Goal: Transaction & Acquisition: Purchase product/service

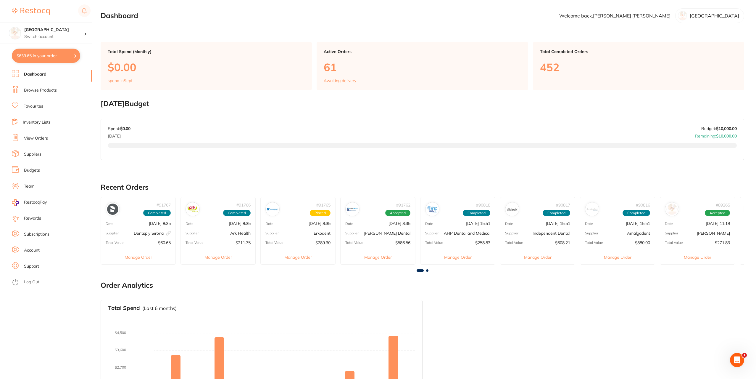
click at [50, 54] on button "$639.65 in your order" at bounding box center [46, 56] width 68 height 14
checkbox input "true"
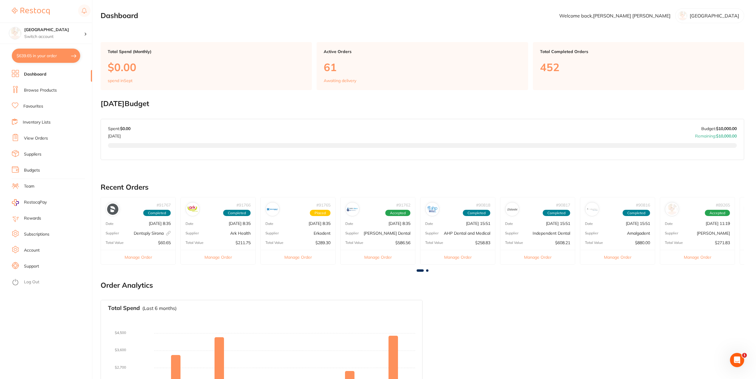
checkbox input "true"
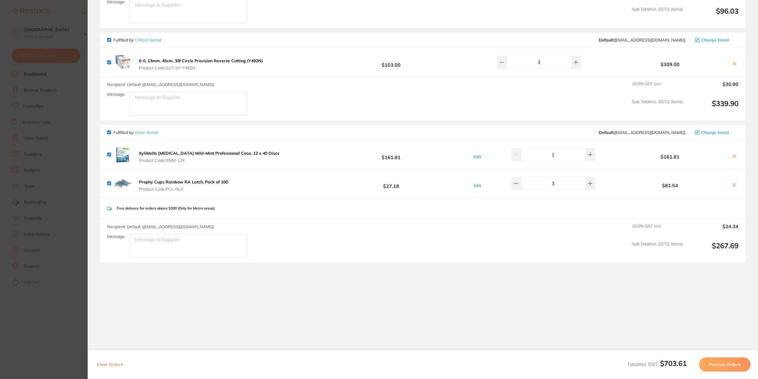
scroll to position [148, 0]
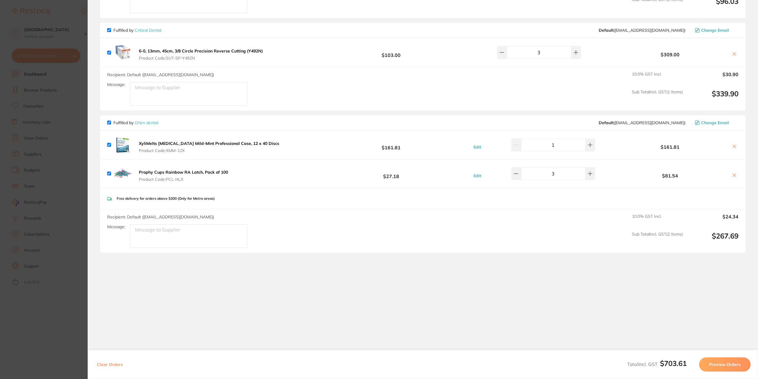
click at [76, 25] on section "Update RRP Set your pre negotiated price for this item. Item Agreed RRP (excl. …" at bounding box center [379, 189] width 758 height 379
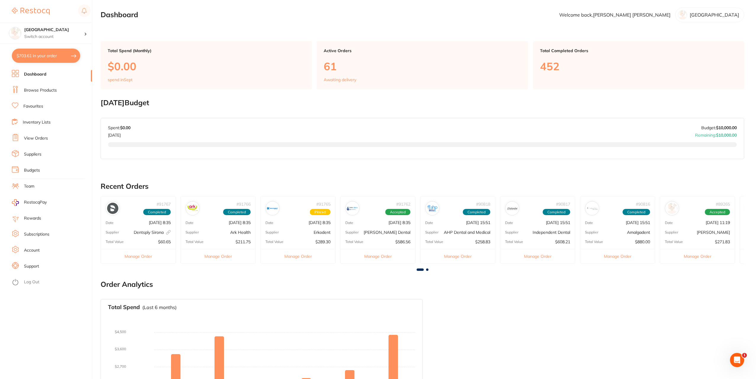
click at [55, 57] on button "$703.61 in your order" at bounding box center [46, 56] width 68 height 14
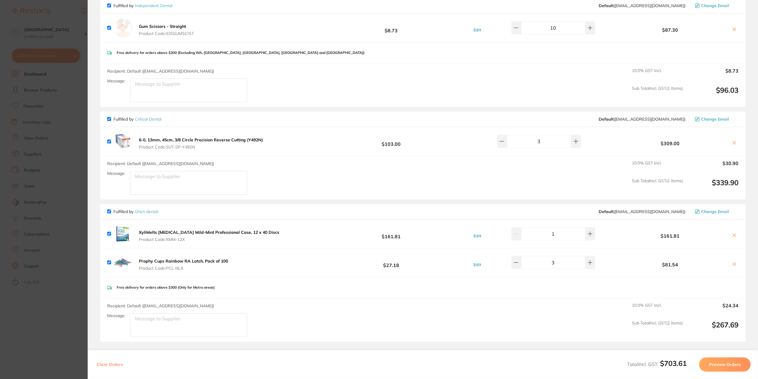
scroll to position [0, 0]
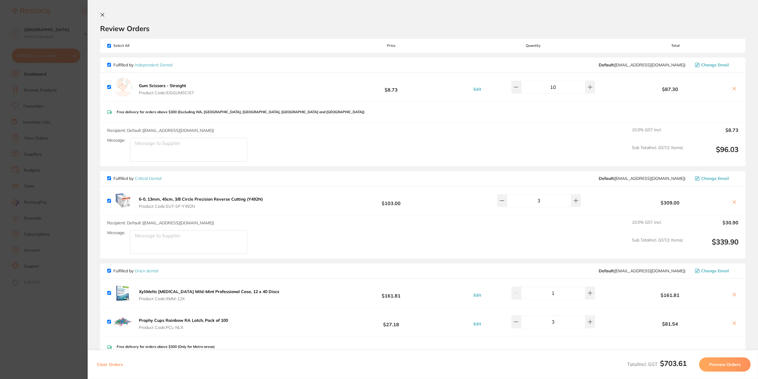
click at [103, 13] on icon at bounding box center [102, 14] width 5 height 5
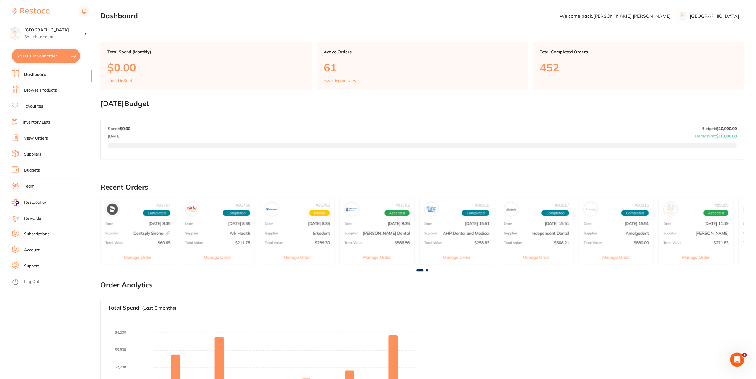
scroll to position [1, 0]
click at [42, 90] on link "Browse Products" at bounding box center [40, 90] width 33 height 6
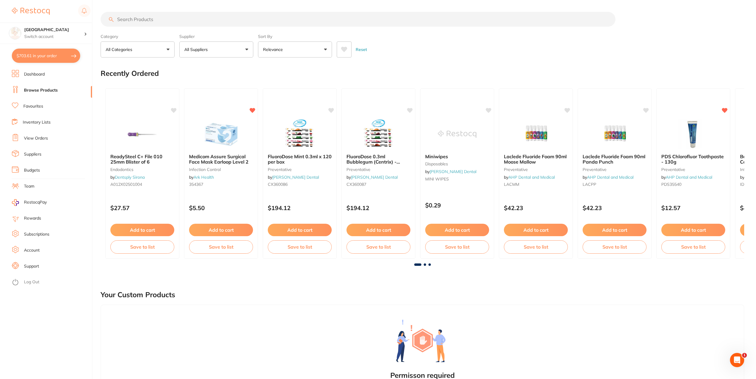
click at [163, 19] on input "search" at bounding box center [358, 19] width 515 height 15
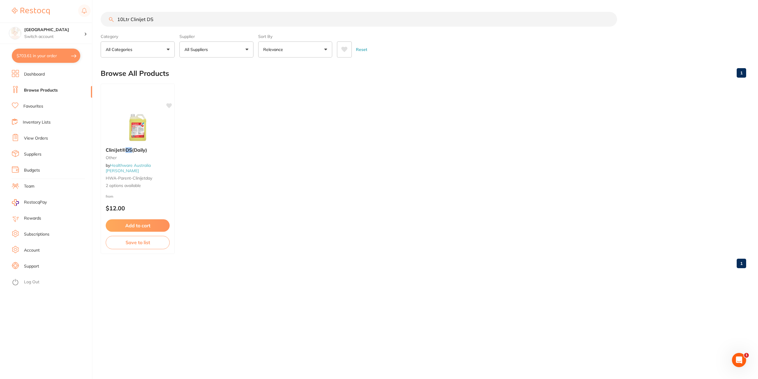
click at [129, 18] on input "10Ltr Clinijet DS" at bounding box center [359, 19] width 516 height 15
click at [152, 23] on input "Clinijet DS" at bounding box center [359, 19] width 516 height 15
type input "C"
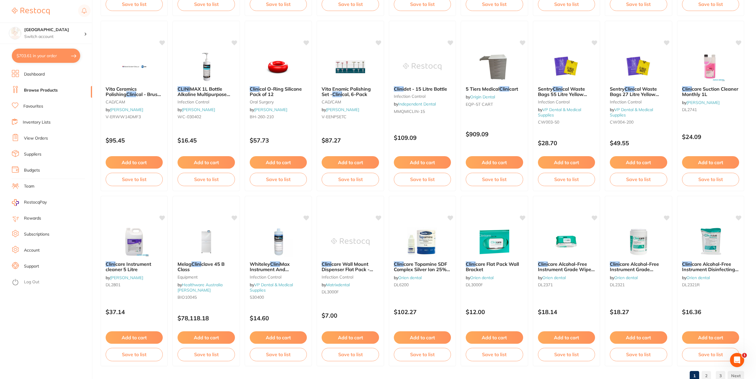
scroll to position [781, 0]
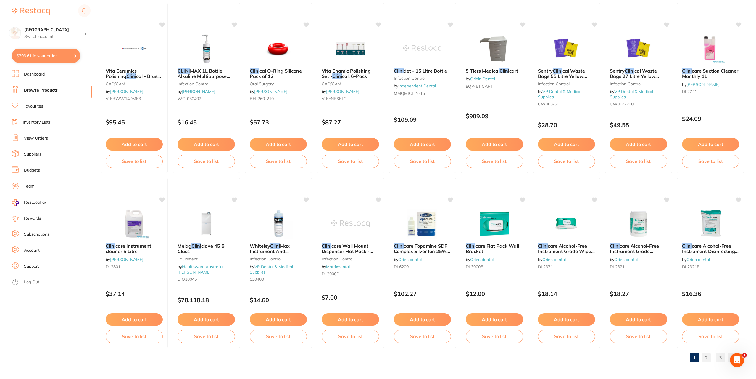
click at [705, 356] on link "2" at bounding box center [706, 357] width 9 height 12
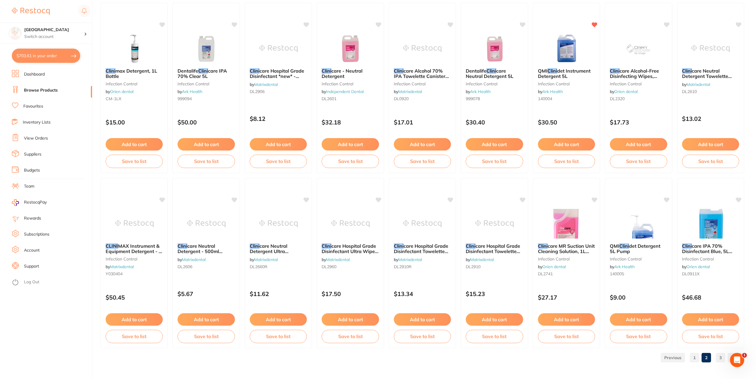
click at [721, 357] on link "3" at bounding box center [720, 357] width 9 height 12
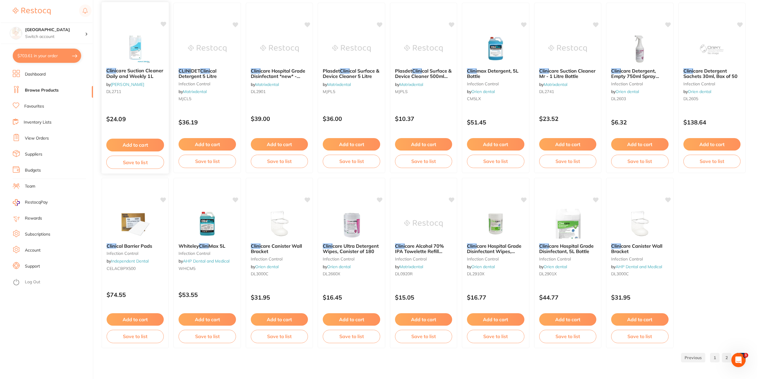
scroll to position [0, 0]
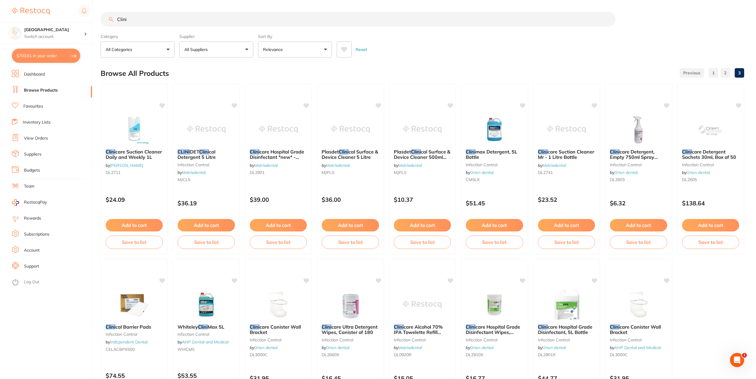
click at [135, 20] on input "Clini" at bounding box center [358, 19] width 515 height 15
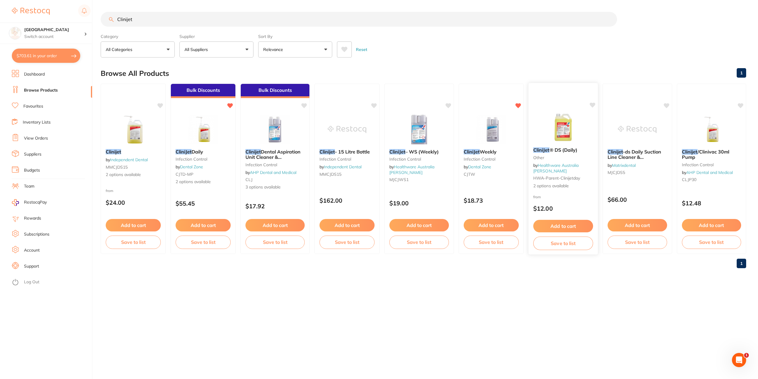
click at [558, 181] on span "HWA-parent-clinijetday" at bounding box center [556, 177] width 47 height 5
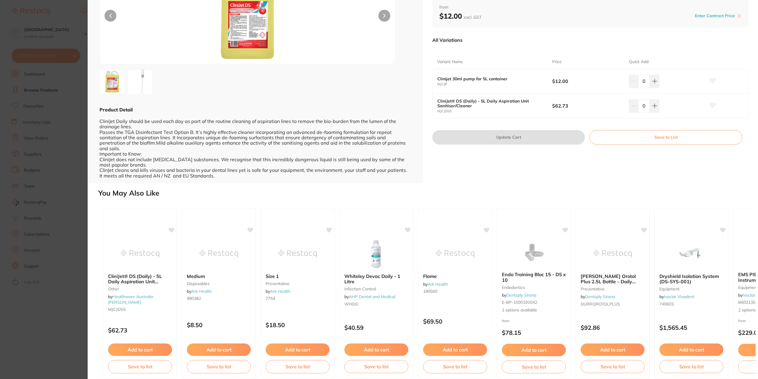
scroll to position [67, 0]
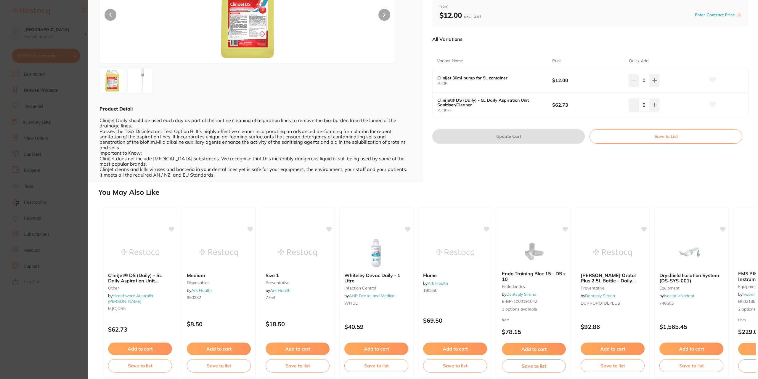
click at [431, 378] on span at bounding box center [431, 383] width 2 height 2
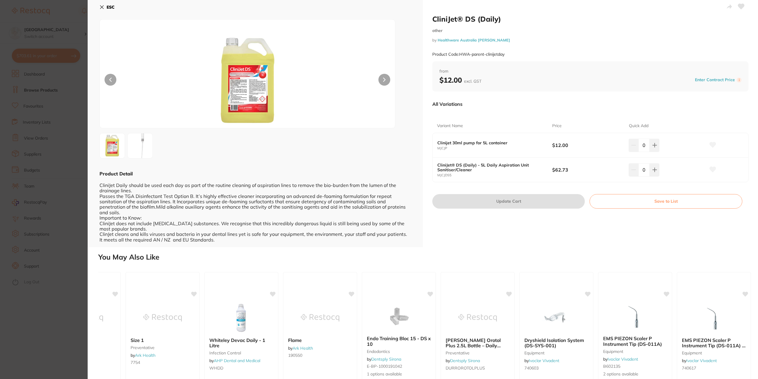
scroll to position [0, 0]
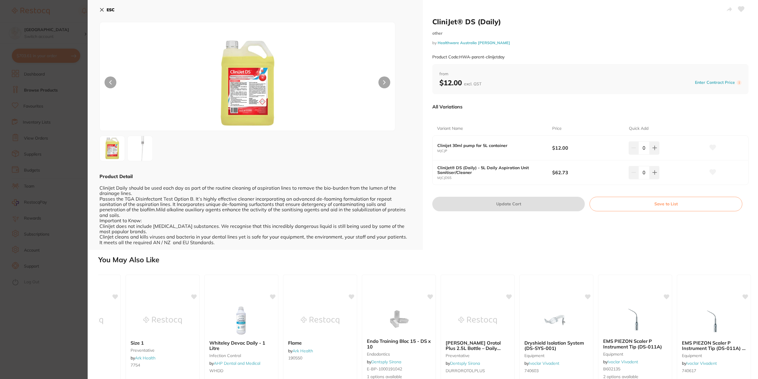
click at [102, 7] on icon at bounding box center [101, 9] width 5 height 5
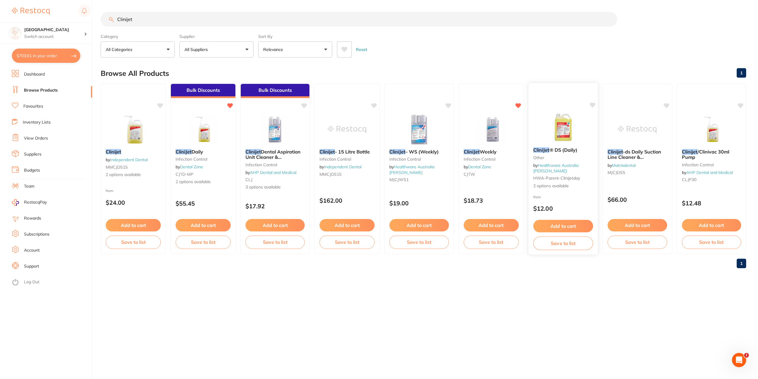
click at [544, 183] on span "2 options available" at bounding box center [563, 186] width 60 height 6
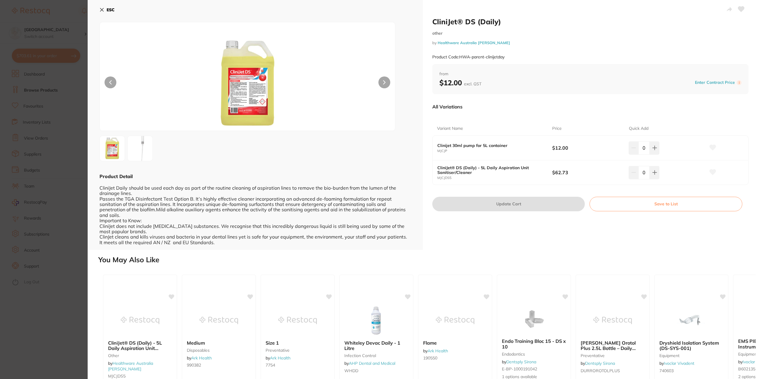
click at [103, 9] on icon at bounding box center [101, 9] width 5 height 5
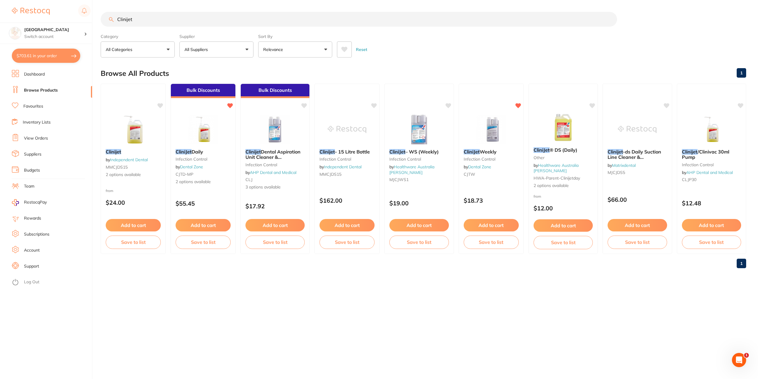
click at [246, 48] on button "All Suppliers" at bounding box center [216, 49] width 74 height 16
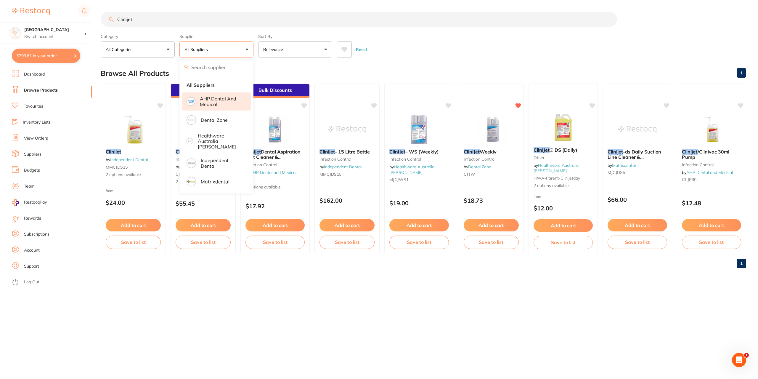
click at [216, 100] on p "AHP Dental and Medical" at bounding box center [221, 101] width 43 height 11
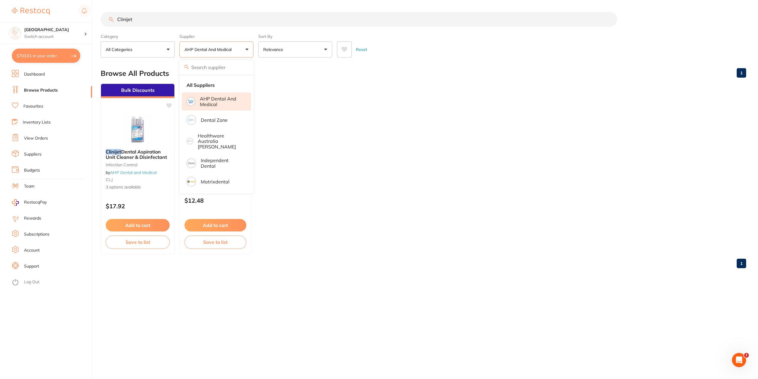
click at [422, 98] on ul "Bulk Discounts Clinijet Dental Aspiration Unit Cleaner & Disinfectant infection…" at bounding box center [423, 168] width 645 height 170
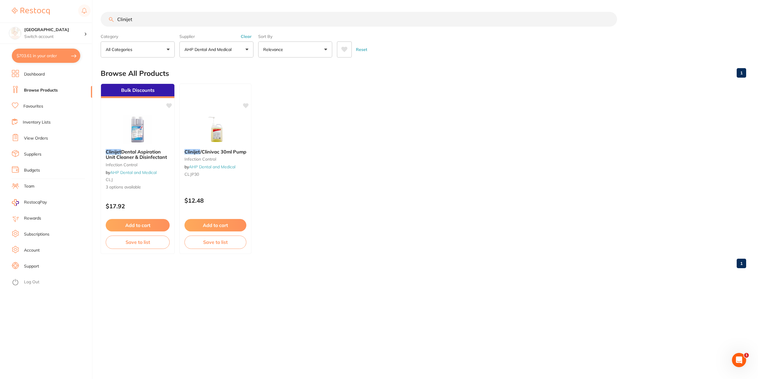
click at [141, 20] on input "Clinijet" at bounding box center [359, 19] width 516 height 15
type input "C"
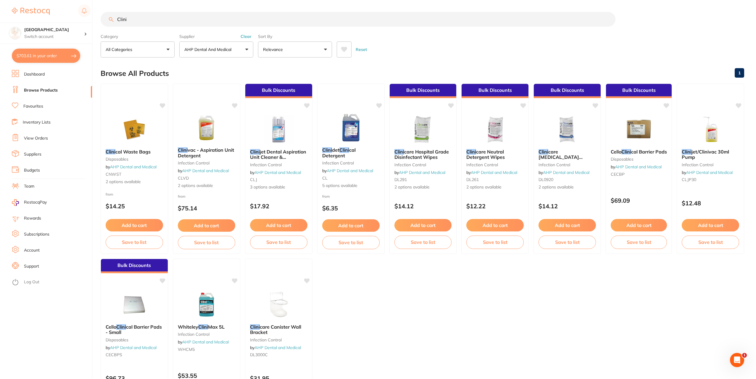
click at [115, 19] on input "Clini" at bounding box center [358, 19] width 515 height 15
click at [143, 19] on input "10Ltr Clini" at bounding box center [358, 19] width 515 height 15
type input "1"
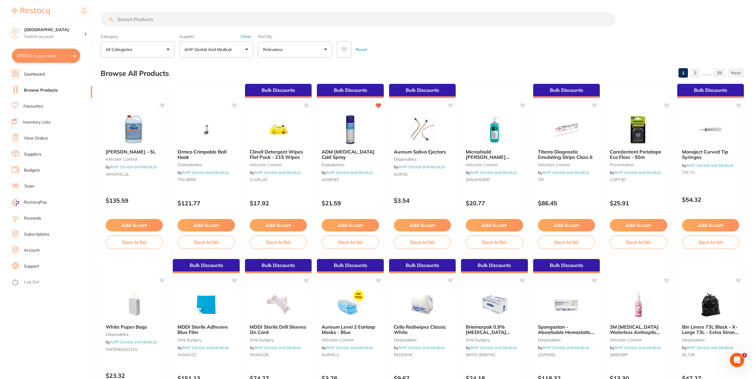
click at [247, 49] on button "AHP Dental and Medical" at bounding box center [216, 49] width 74 height 16
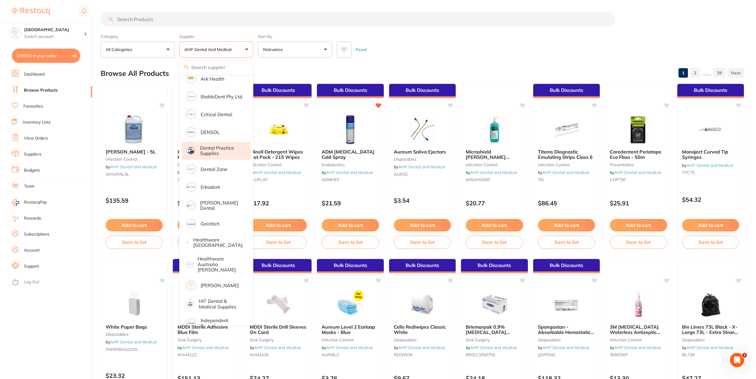
scroll to position [118, 0]
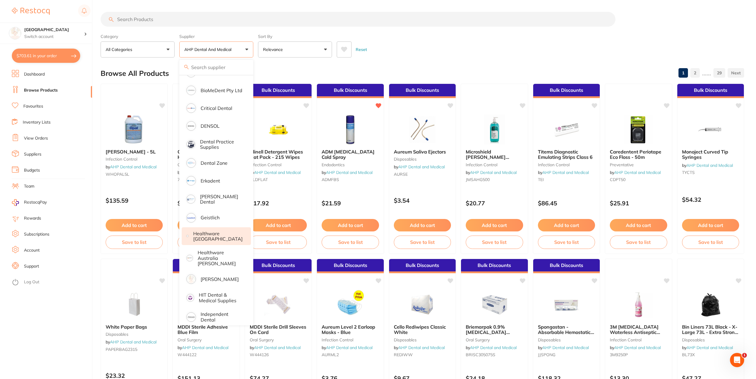
click at [218, 233] on p "Healthware [GEOGRAPHIC_DATA]" at bounding box center [217, 236] width 49 height 11
click at [457, 51] on div "Reset" at bounding box center [538, 47] width 403 height 21
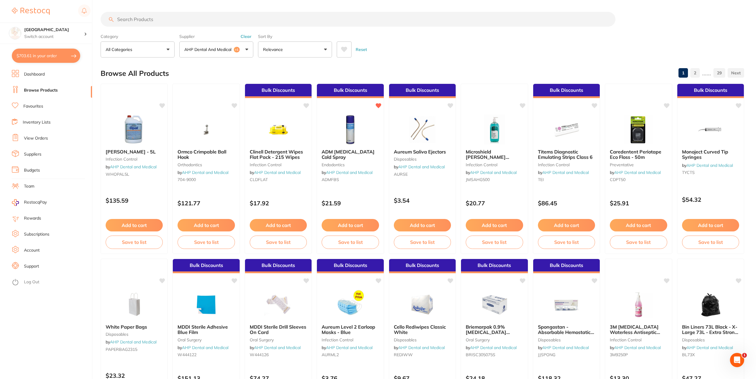
click at [127, 21] on input "search" at bounding box center [358, 19] width 515 height 15
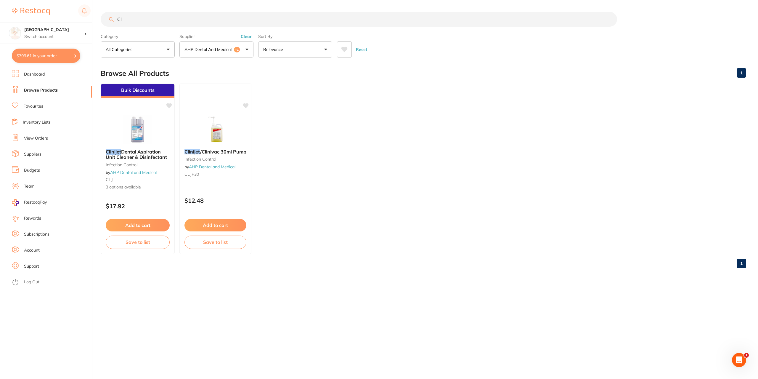
type input "C"
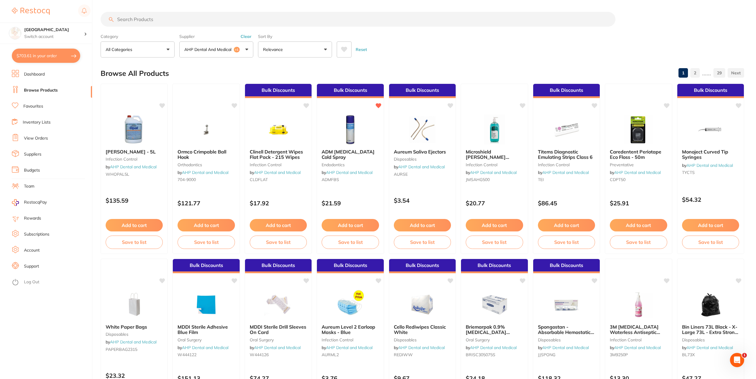
click at [37, 107] on link "Favourites" at bounding box center [33, 106] width 20 height 6
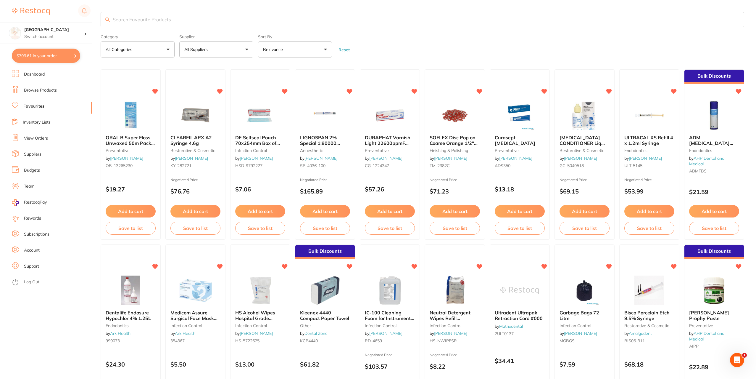
click at [130, 17] on input "search" at bounding box center [423, 19] width 644 height 15
type input "medium gloves"
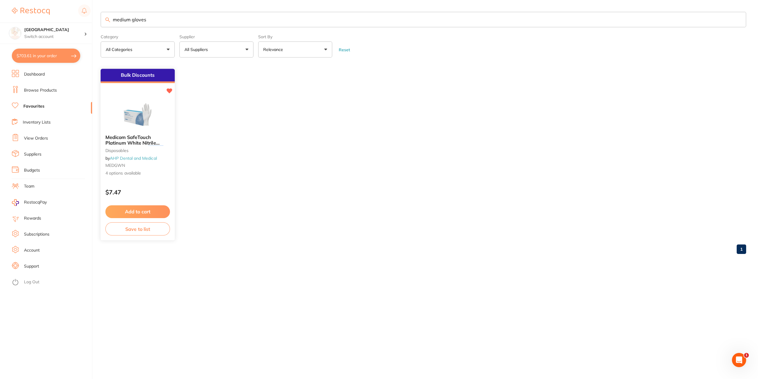
click at [142, 211] on button "Add to cart" at bounding box center [137, 211] width 65 height 13
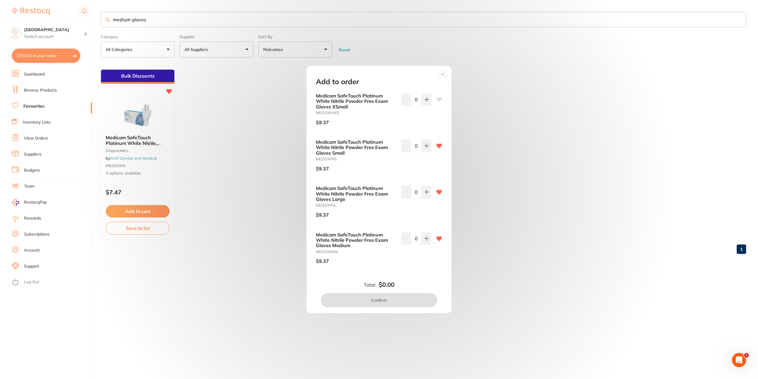
click at [122, 157] on div "Add to order Medicom SafeTouch Platinum White Nitrile Powder Free Exam Gloves X…" at bounding box center [379, 189] width 758 height 379
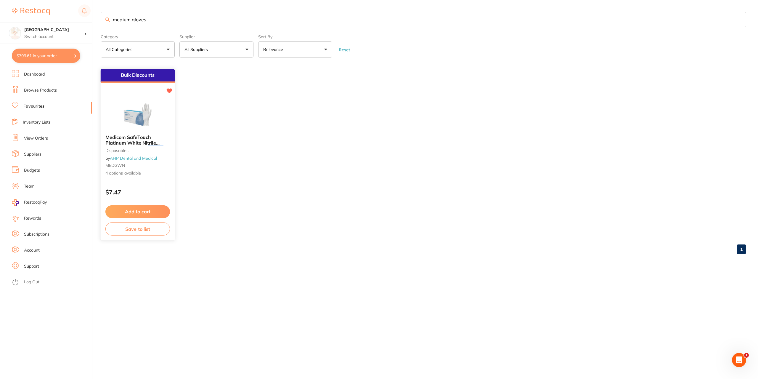
click at [130, 140] on span "Medicom SafeTouch Platinum White Nitrile Powder Free Exam" at bounding box center [132, 142] width 54 height 17
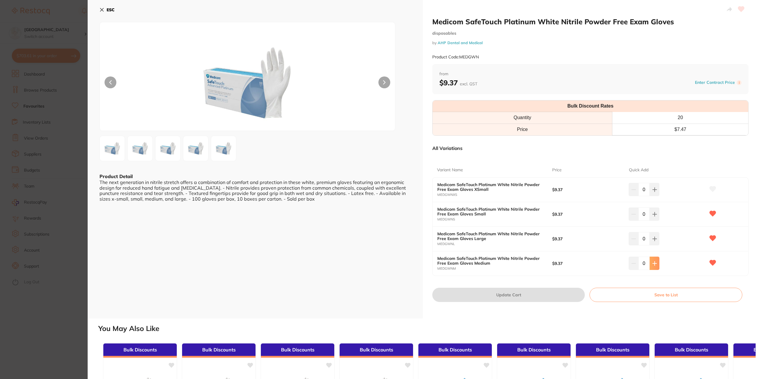
click at [654, 263] on icon at bounding box center [654, 263] width 4 height 4
click at [652, 265] on icon at bounding box center [654, 263] width 5 height 5
click at [652, 263] on icon at bounding box center [654, 263] width 4 height 4
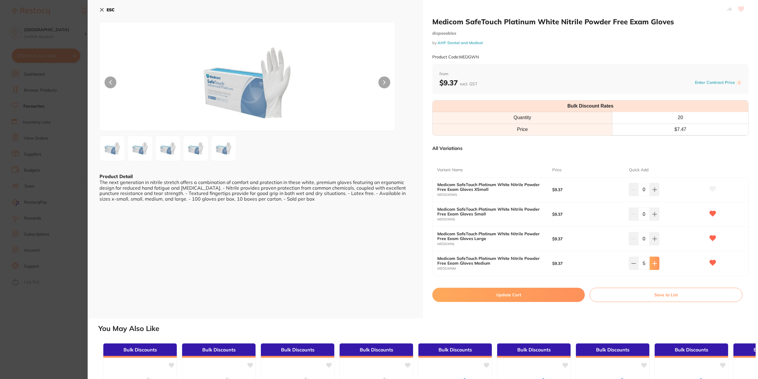
click at [652, 263] on icon at bounding box center [654, 263] width 4 height 4
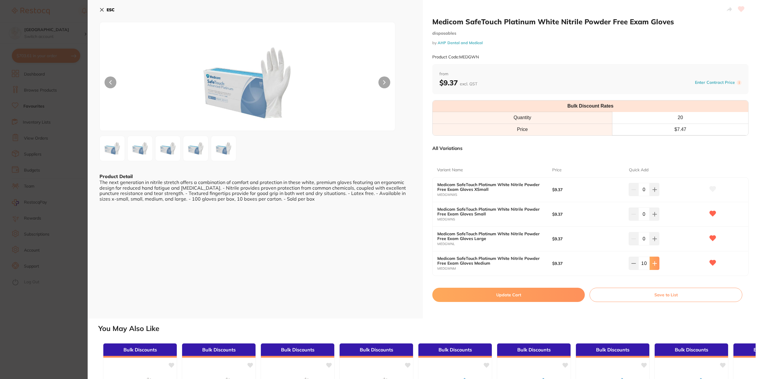
click at [652, 262] on icon at bounding box center [654, 263] width 5 height 5
click at [653, 261] on icon at bounding box center [654, 263] width 5 height 5
click at [653, 260] on button at bounding box center [654, 262] width 10 height 13
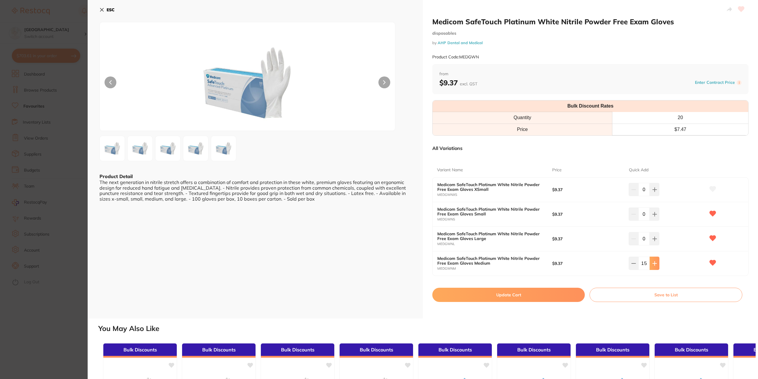
click at [653, 260] on button at bounding box center [654, 262] width 10 height 13
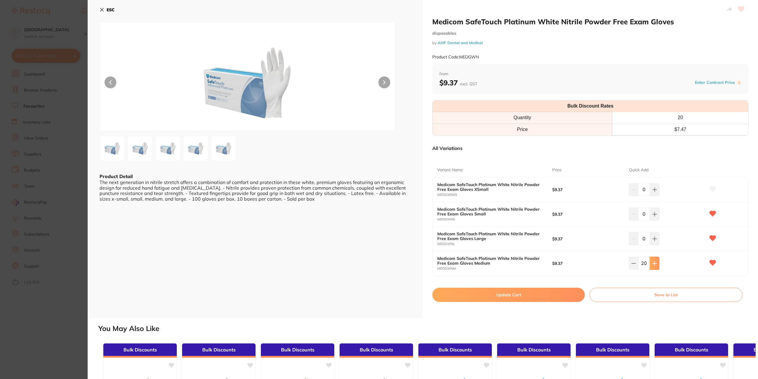
click at [653, 260] on button at bounding box center [654, 262] width 10 height 13
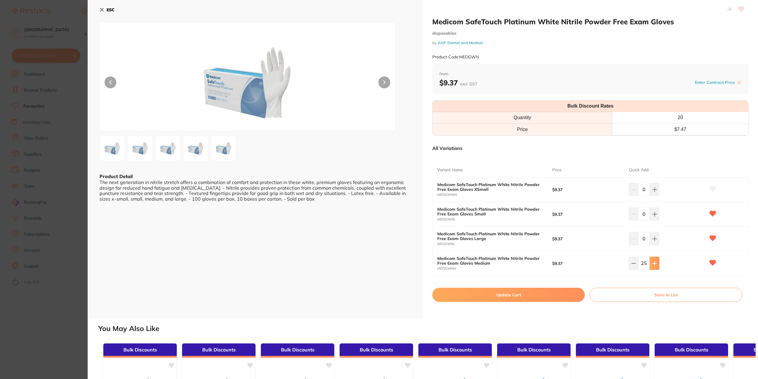
click at [653, 260] on button at bounding box center [654, 262] width 10 height 13
click at [653, 259] on button at bounding box center [654, 262] width 10 height 13
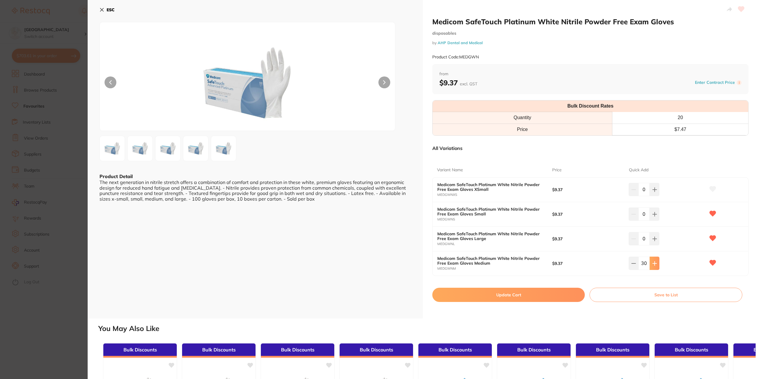
click at [653, 261] on button at bounding box center [654, 262] width 10 height 13
click at [653, 261] on icon at bounding box center [654, 263] width 4 height 4
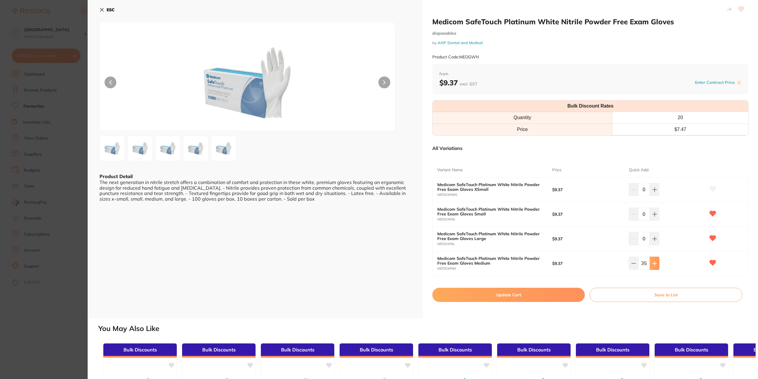
click at [653, 262] on icon at bounding box center [654, 263] width 4 height 4
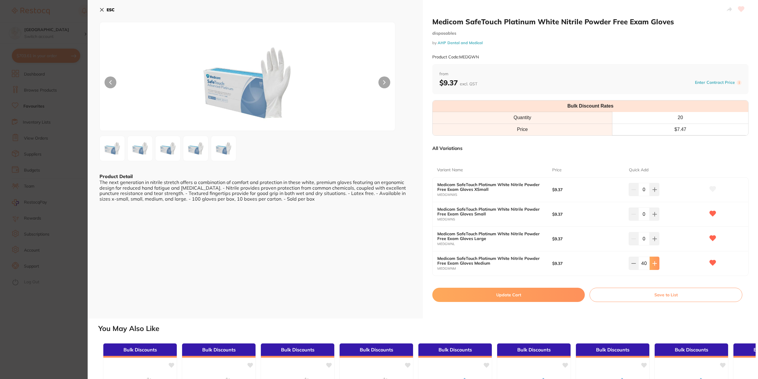
click at [653, 262] on icon at bounding box center [654, 263] width 4 height 4
click at [631, 265] on icon at bounding box center [633, 263] width 5 height 5
type input "40"
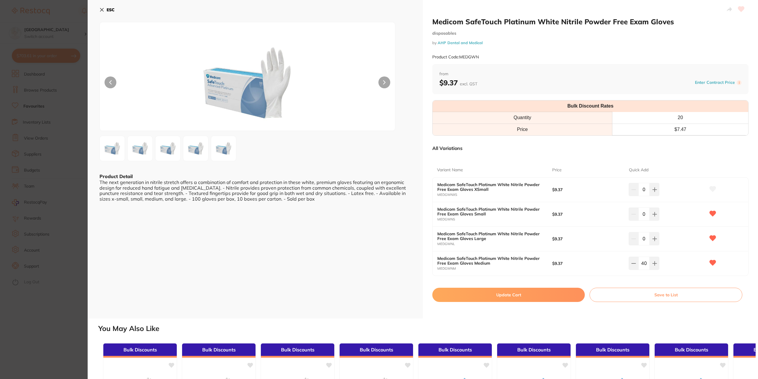
click at [533, 294] on button "Update Cart" at bounding box center [508, 294] width 152 height 14
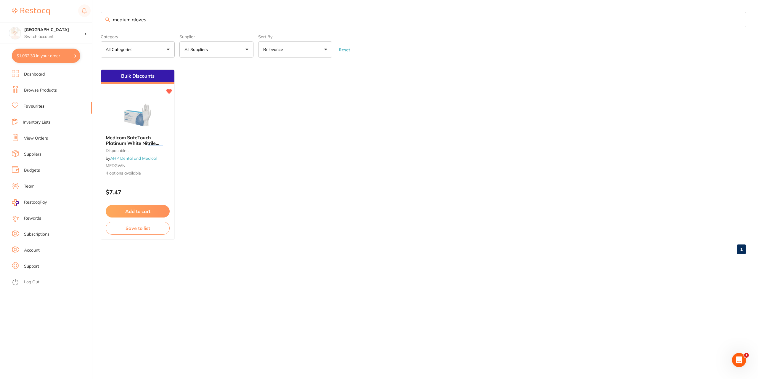
click at [69, 53] on button "$1,032.30 in your order" at bounding box center [46, 56] width 68 height 14
checkbox input "true"
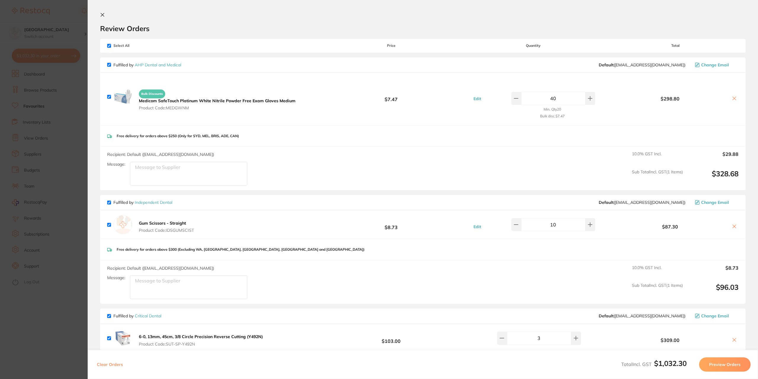
click at [104, 10] on section "Review Orders Your orders are being processed and we will notify you once we ha…" at bounding box center [423, 189] width 670 height 379
click at [102, 14] on icon at bounding box center [102, 14] width 5 height 5
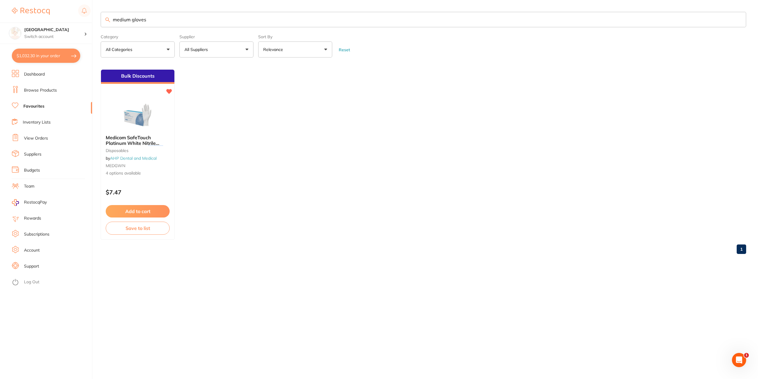
click at [148, 19] on input "medium gloves" at bounding box center [423, 19] width 645 height 15
type input "m"
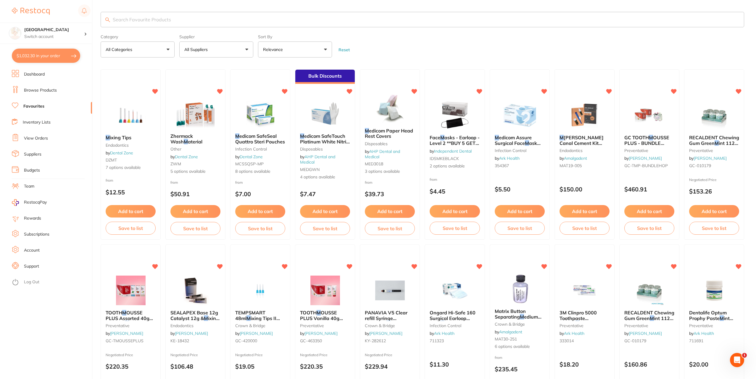
click at [204, 6] on main "Category All Categories All Categories crown & bridge disposables endodontics E…" at bounding box center [429, 310] width 656 height 620
click at [191, 5] on main "Category All Categories All Categories crown & bridge disposables endodontics E…" at bounding box center [429, 310] width 656 height 620
click at [126, 19] on input "search" at bounding box center [423, 19] width 644 height 15
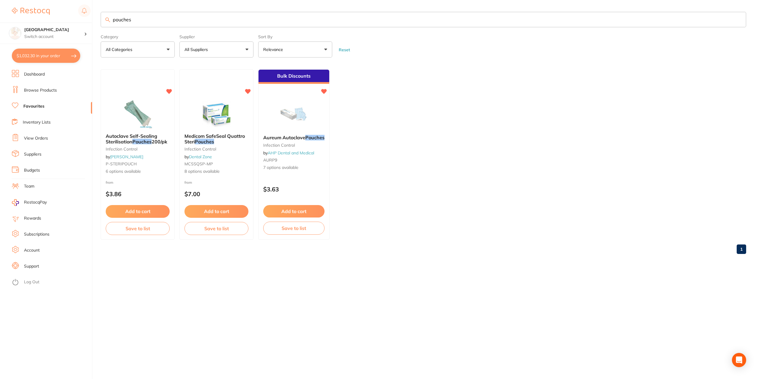
type input "pouches"
click at [128, 169] on span "6 options available" at bounding box center [137, 172] width 65 height 6
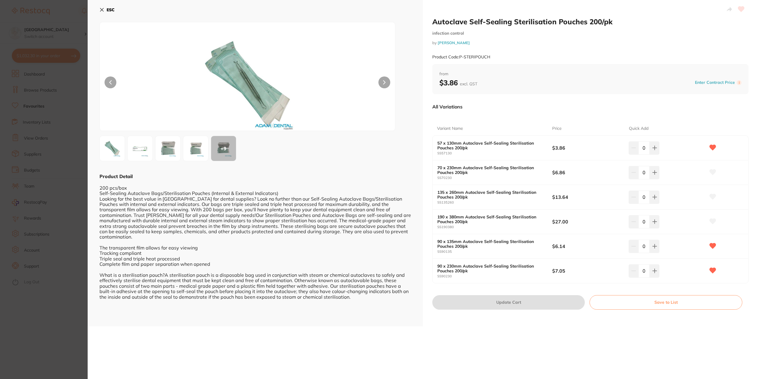
click at [101, 8] on icon at bounding box center [101, 9] width 3 height 3
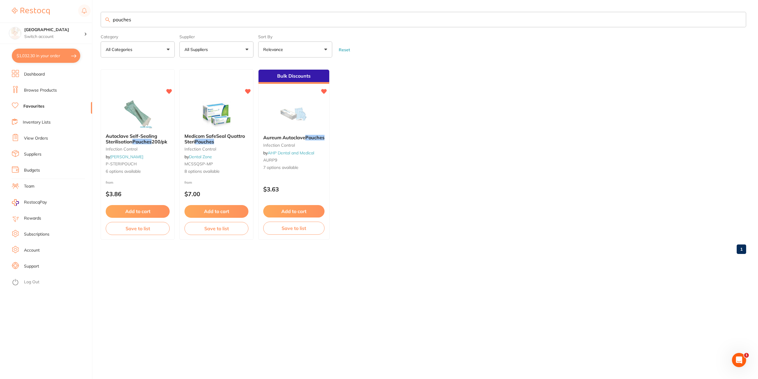
click at [230, 134] on span "Medicom SafeSeal Quattro Steri" at bounding box center [214, 138] width 60 height 11
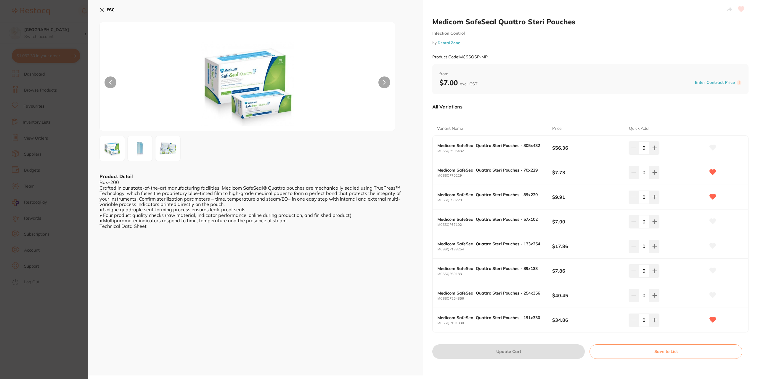
click at [101, 9] on icon at bounding box center [101, 9] width 3 height 3
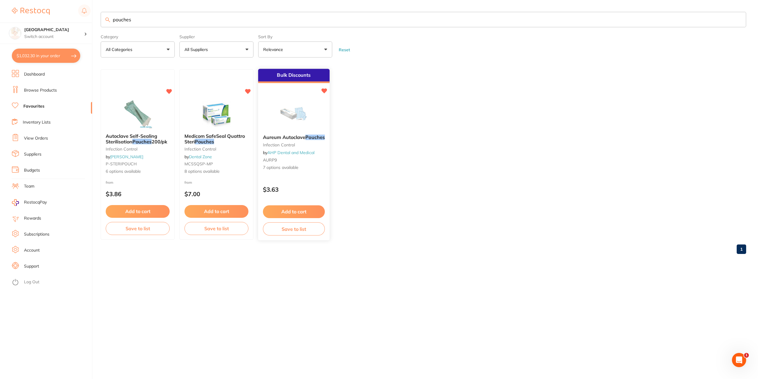
click at [283, 142] on div "Aureum Autoclave Pouches infection control by AHP Dental and Medical AURP9 7 op…" at bounding box center [293, 153] width 71 height 46
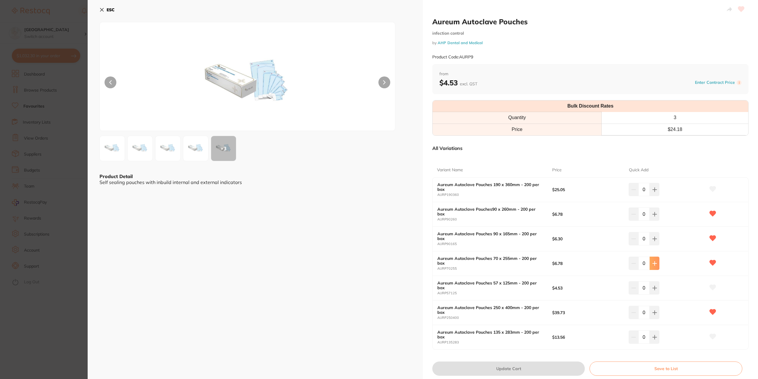
click at [654, 261] on icon at bounding box center [654, 263] width 5 height 5
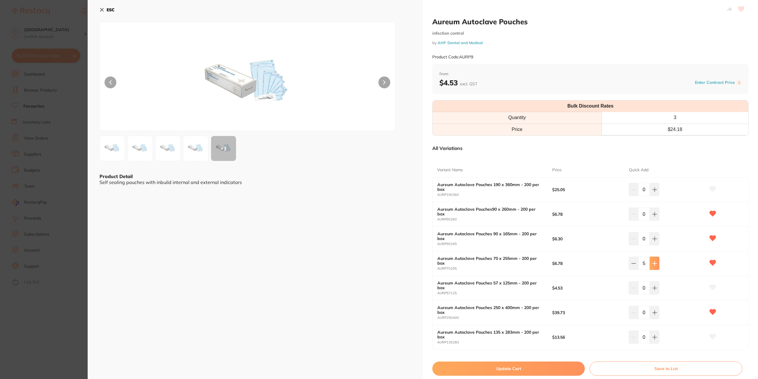
click at [654, 261] on icon at bounding box center [654, 263] width 5 height 5
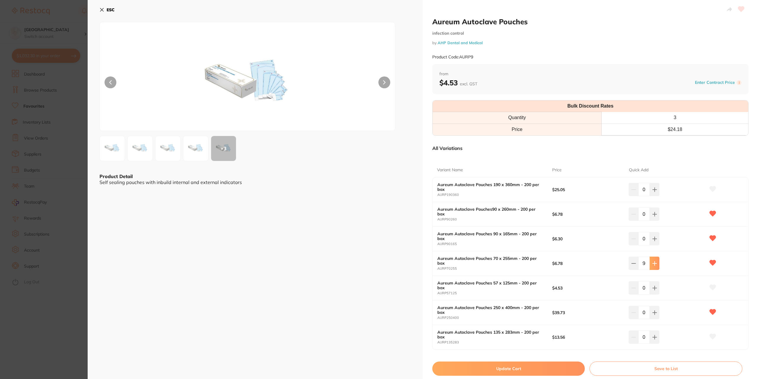
type input "10"
click at [485, 369] on button "Update Cart" at bounding box center [508, 368] width 152 height 14
checkbox input "false"
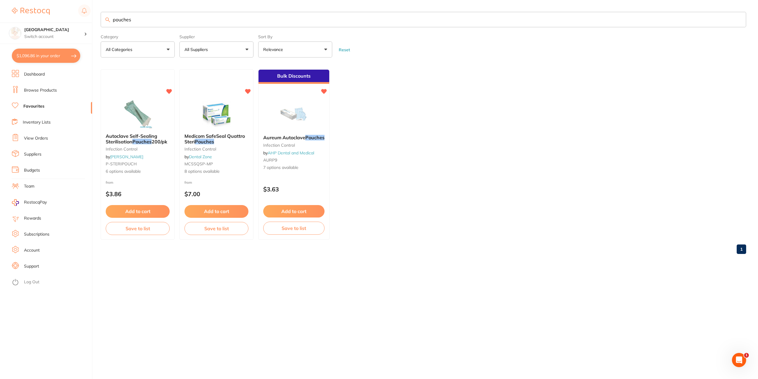
drag, startPoint x: 56, startPoint y: 54, endPoint x: 131, endPoint y: 133, distance: 108.7
click at [56, 54] on button "$1,096.86 in your order" at bounding box center [46, 56] width 68 height 14
checkbox input "true"
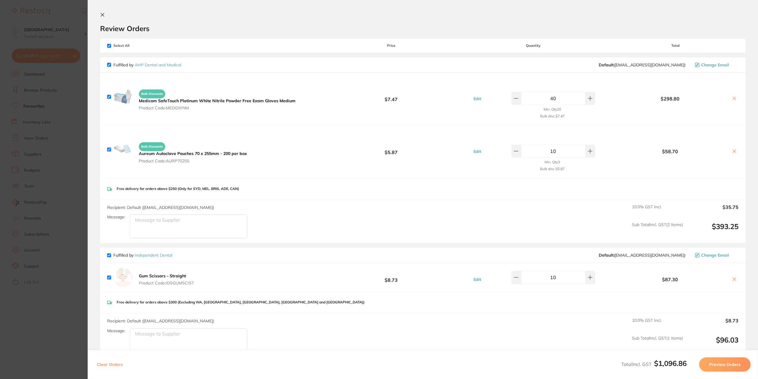
click at [733, 98] on icon at bounding box center [734, 98] width 5 height 5
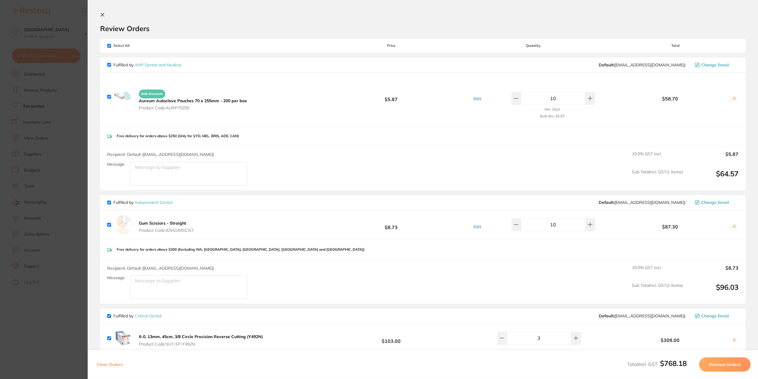
click at [733, 98] on icon at bounding box center [734, 98] width 3 height 3
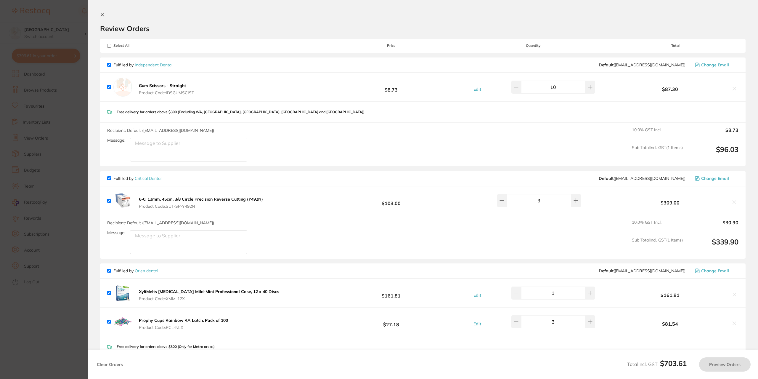
checkbox input "true"
click at [102, 13] on icon at bounding box center [102, 14] width 5 height 5
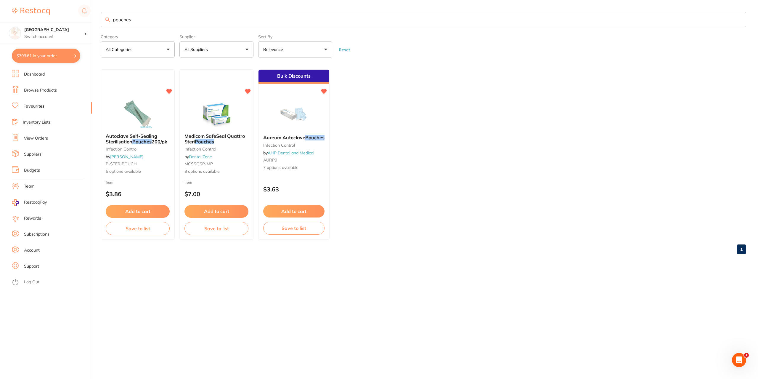
click at [246, 49] on button "All Suppliers" at bounding box center [216, 49] width 74 height 16
click at [200, 87] on strong "All Suppliers" at bounding box center [200, 84] width 28 height 5
click at [152, 18] on input "pouches" at bounding box center [423, 19] width 645 height 15
click at [33, 90] on link "Browse Products" at bounding box center [40, 90] width 33 height 6
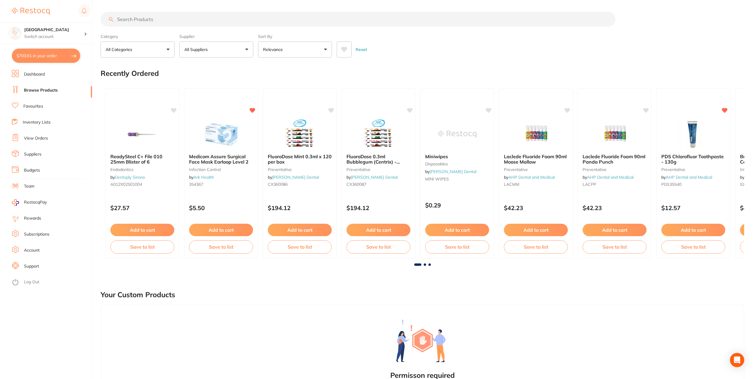
click at [160, 20] on input "search" at bounding box center [358, 19] width 515 height 15
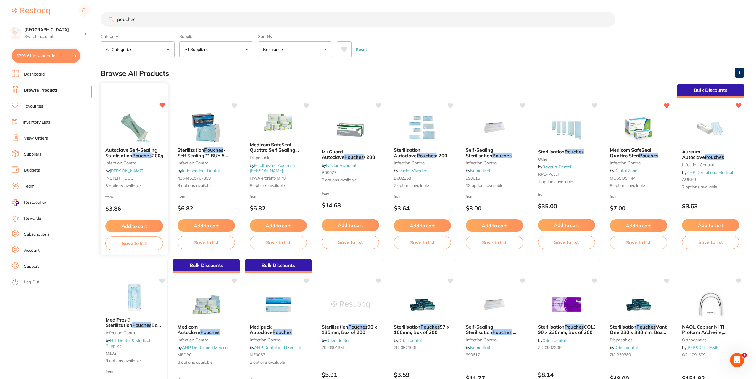
type input "pouches"
click at [135, 165] on small "infection control" at bounding box center [134, 162] width 58 height 5
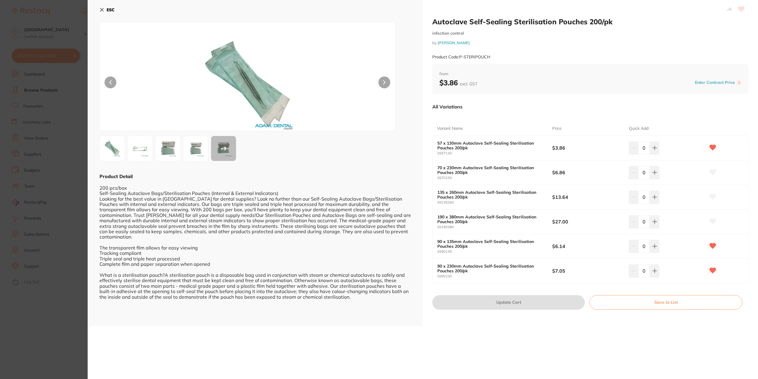
drag, startPoint x: 102, startPoint y: 10, endPoint x: 16, endPoint y: 60, distance: 100.0
click at [102, 10] on icon at bounding box center [101, 9] width 3 height 3
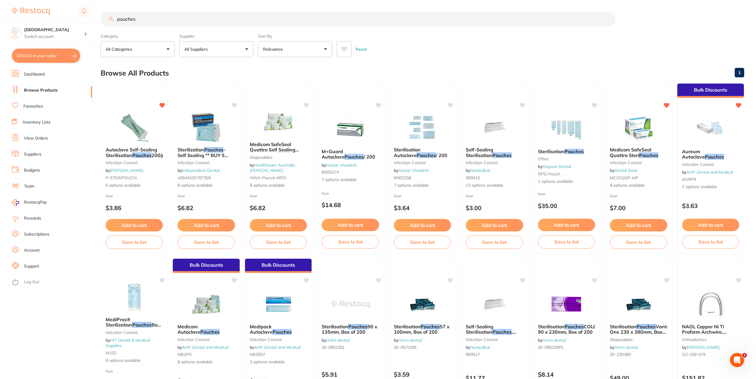
click at [44, 53] on button "$703.61 in your order" at bounding box center [46, 56] width 68 height 14
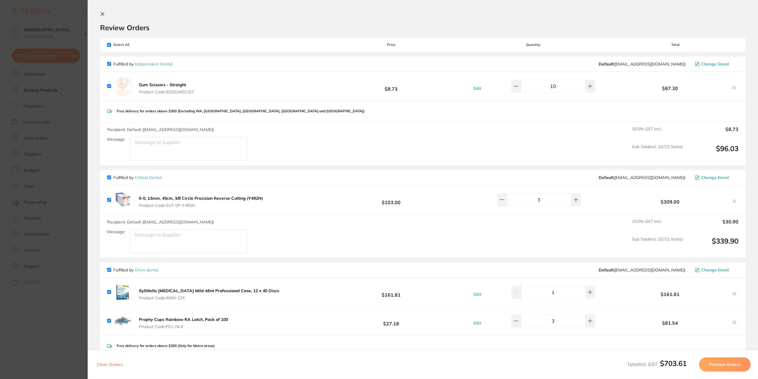
scroll to position [0, 0]
click at [102, 13] on icon at bounding box center [102, 14] width 5 height 5
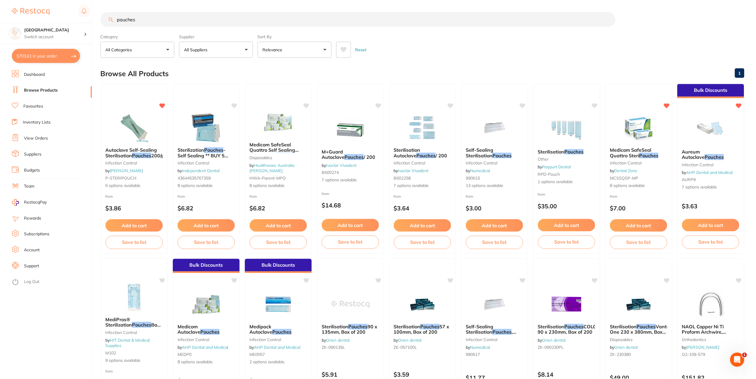
scroll to position [0, 0]
click at [201, 160] on small "infection control" at bounding box center [206, 162] width 58 height 5
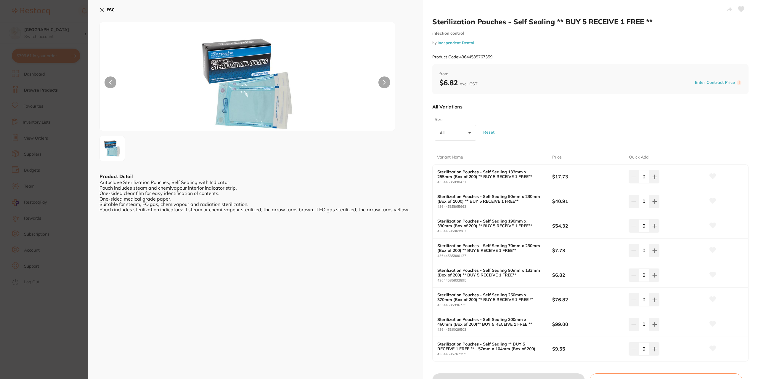
click at [101, 10] on icon at bounding box center [101, 9] width 5 height 5
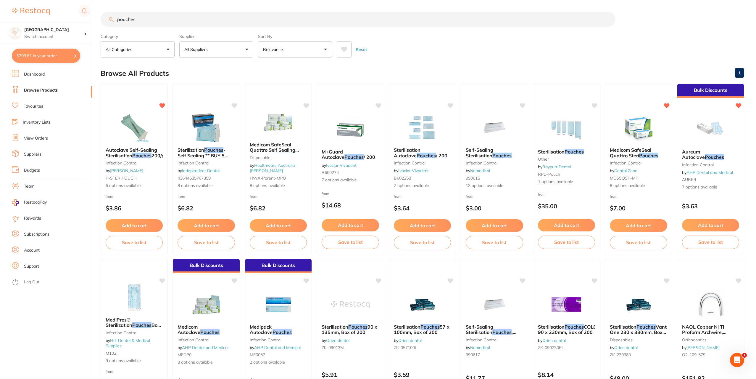
click at [248, 49] on button "All Suppliers" at bounding box center [216, 49] width 74 height 16
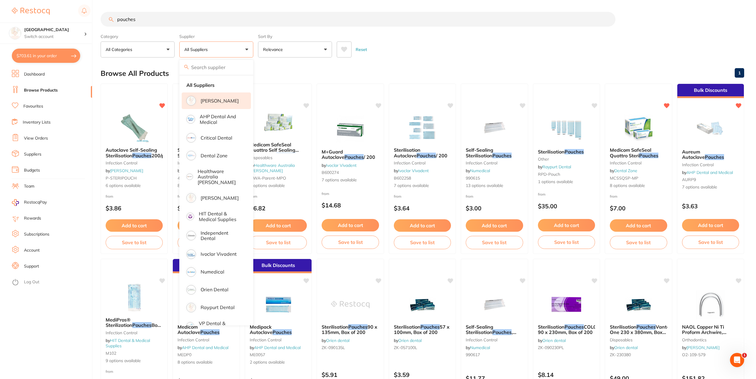
click at [208, 102] on p "[PERSON_NAME]" at bounding box center [220, 100] width 38 height 5
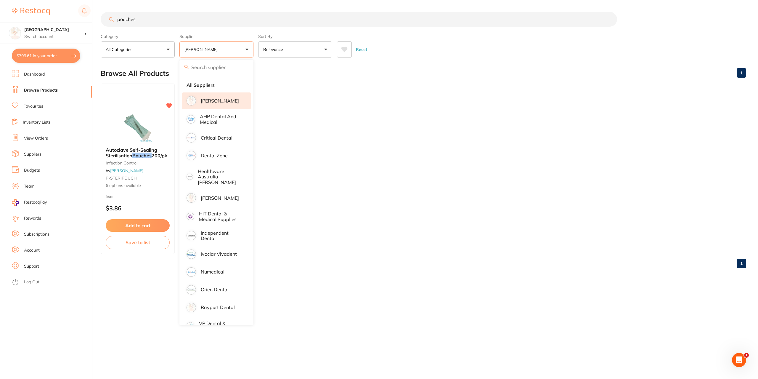
click at [444, 161] on ul "Autoclave Self-Sealing Sterilisation Pouches 200/pk infection control by Adam D…" at bounding box center [423, 168] width 645 height 170
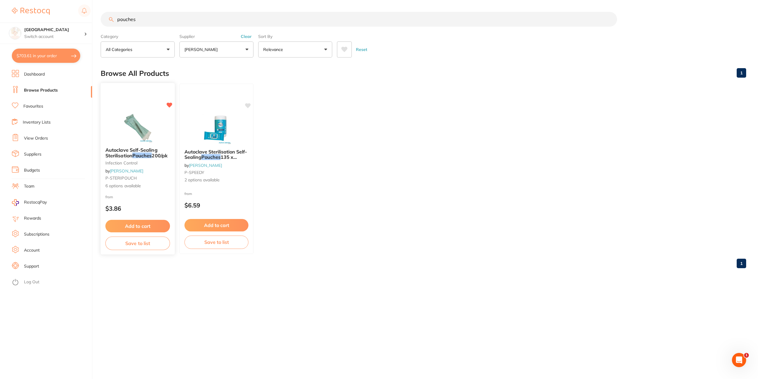
click at [119, 186] on span "6 options available" at bounding box center [137, 186] width 65 height 6
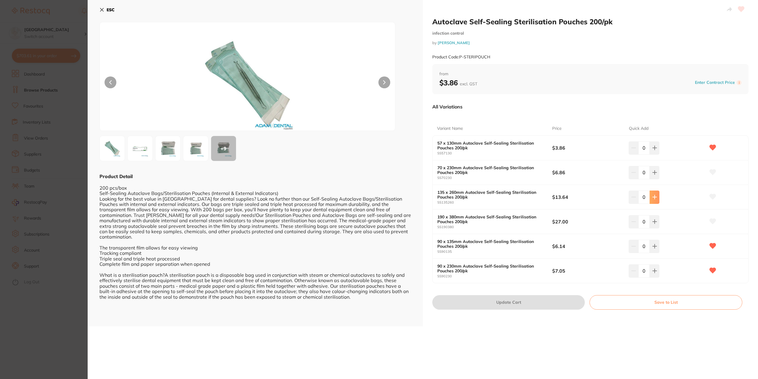
click at [654, 197] on icon at bounding box center [654, 196] width 5 height 5
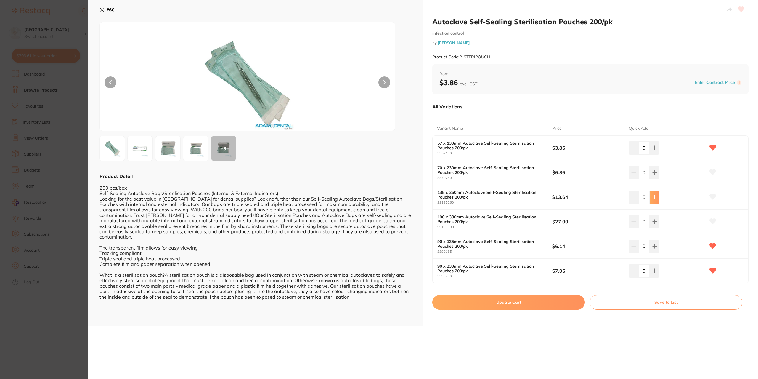
click at [654, 197] on icon at bounding box center [654, 196] width 5 height 5
type input "8"
click at [488, 303] on button "Update Cart" at bounding box center [508, 302] width 152 height 14
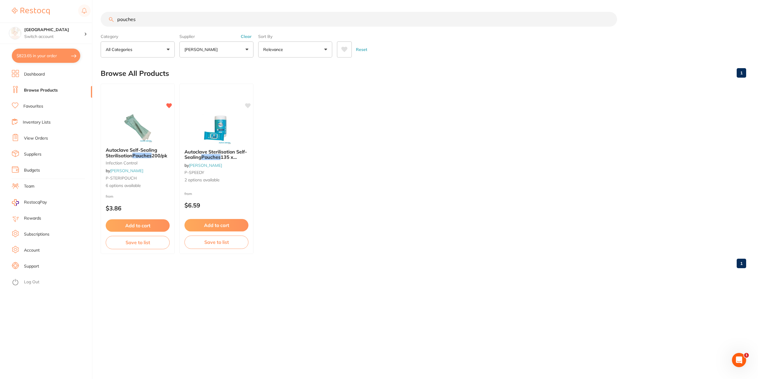
click at [53, 56] on button "$823.65 in your order" at bounding box center [46, 56] width 68 height 14
checkbox input "true"
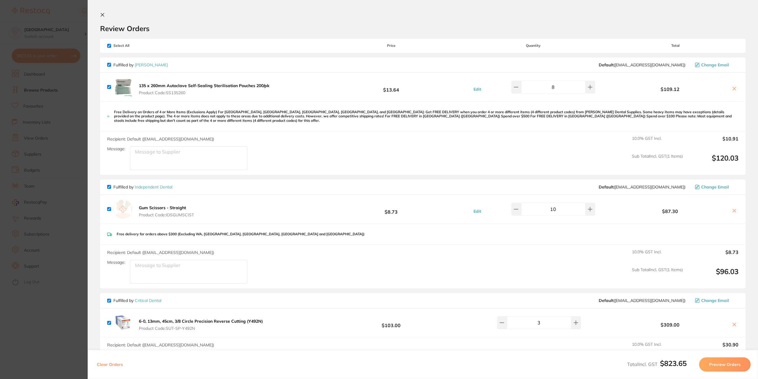
click at [104, 14] on icon at bounding box center [102, 14] width 5 height 5
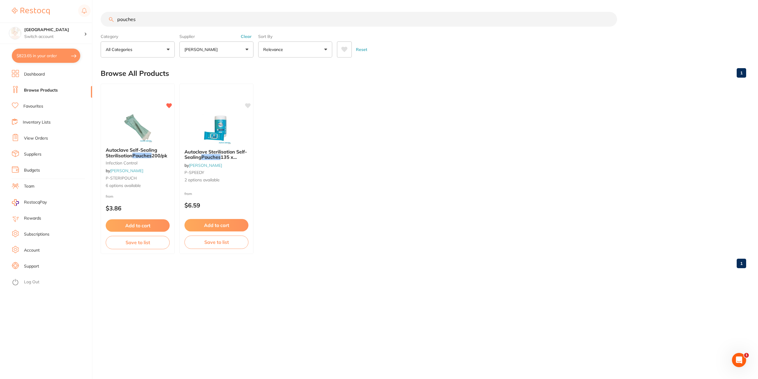
drag, startPoint x: 246, startPoint y: 49, endPoint x: 242, endPoint y: 50, distance: 4.2
click at [246, 48] on button "[PERSON_NAME]" at bounding box center [216, 49] width 74 height 16
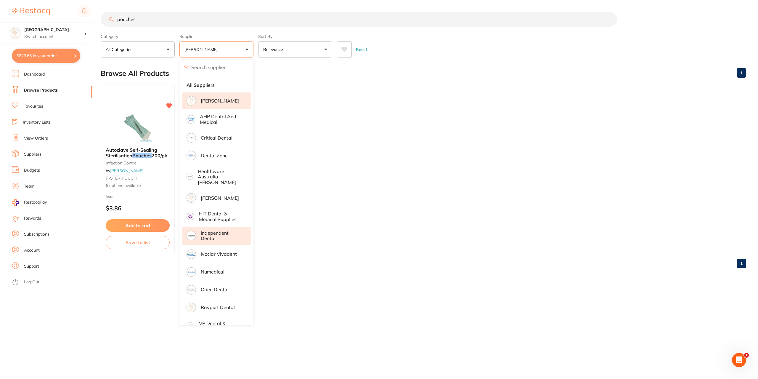
click at [210, 230] on p "Independent Dental" at bounding box center [222, 235] width 42 height 11
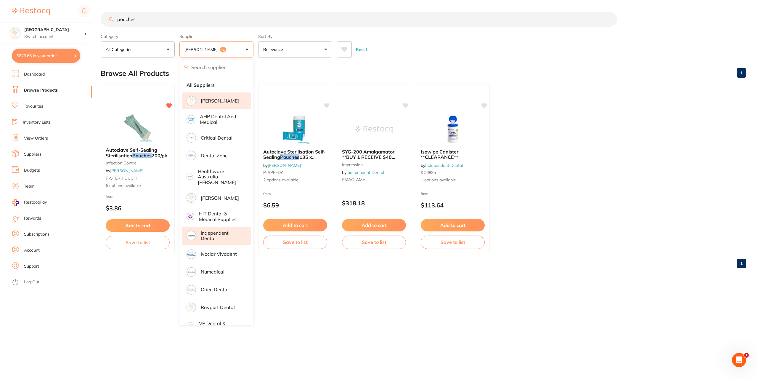
click at [611, 80] on div "Browse All Products 1" at bounding box center [423, 73] width 645 height 20
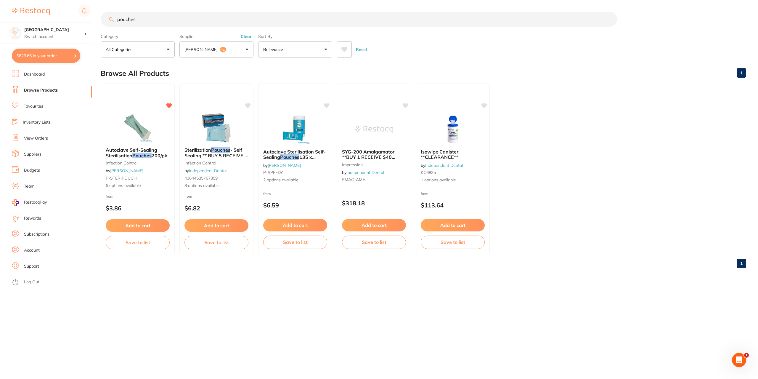
drag, startPoint x: 194, startPoint y: 161, endPoint x: 204, endPoint y: 179, distance: 20.0
click at [195, 161] on small "infection control" at bounding box center [216, 162] width 64 height 5
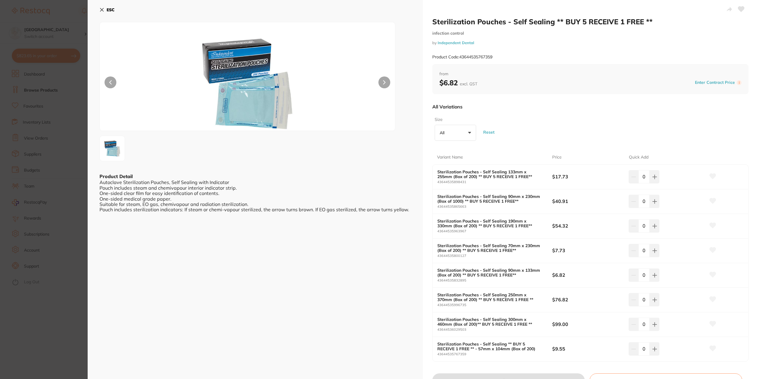
click at [104, 9] on button "ESC" at bounding box center [106, 10] width 15 height 10
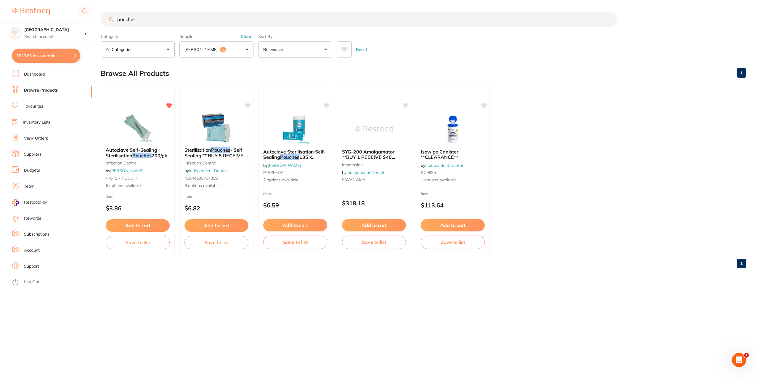
click at [38, 56] on button "$823.65 in your order" at bounding box center [46, 56] width 68 height 14
